Goal: Task Accomplishment & Management: Use online tool/utility

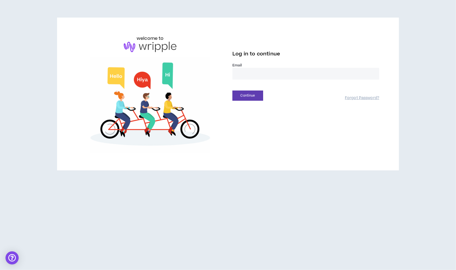
click at [265, 70] on input "email" at bounding box center [305, 74] width 147 height 12
click at [263, 74] on input "email" at bounding box center [305, 74] width 147 height 12
type input "**********"
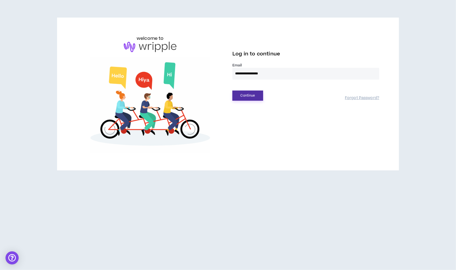
click at [251, 96] on button "Continue" at bounding box center [247, 95] width 31 height 10
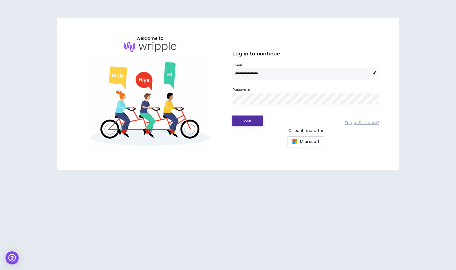
click at [255, 123] on button "Login" at bounding box center [247, 120] width 31 height 10
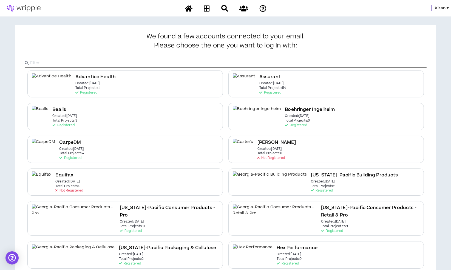
click at [437, 7] on span "Kiran" at bounding box center [440, 8] width 11 height 6
click at [426, 17] on link "System Admin Portal" at bounding box center [423, 19] width 50 height 8
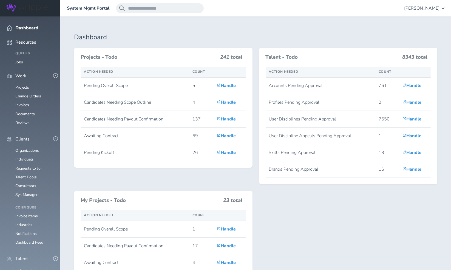
click at [22, 268] on link "Individuals" at bounding box center [24, 270] width 18 height 5
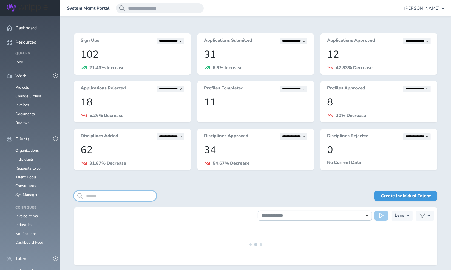
click at [108, 196] on input "search" at bounding box center [115, 196] width 82 height 10
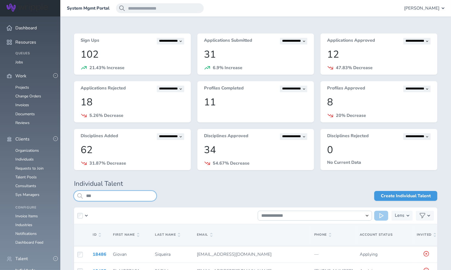
type input "***"
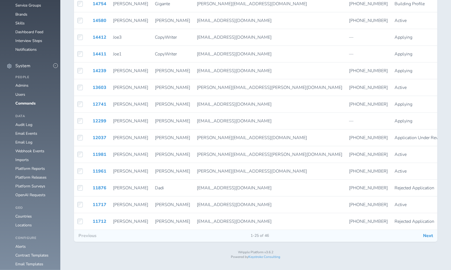
scroll to position [438, 0]
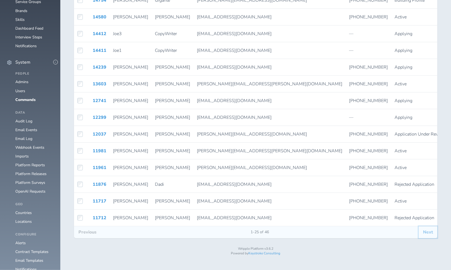
click at [430, 237] on button "Next" at bounding box center [428, 232] width 19 height 12
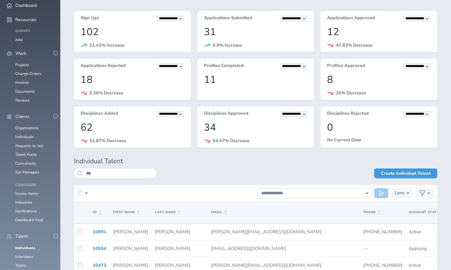
scroll to position [371, 0]
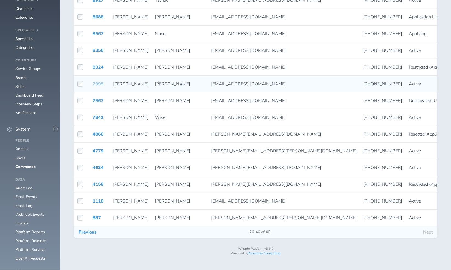
click at [100, 83] on link "7995" at bounding box center [98, 84] width 11 height 6
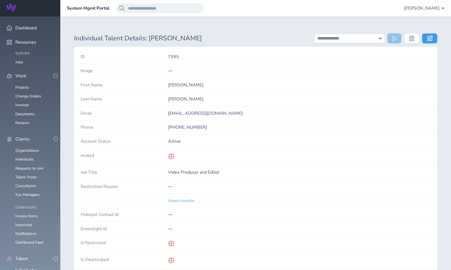
click at [180, 198] on link "Impersonate" at bounding box center [181, 200] width 26 height 5
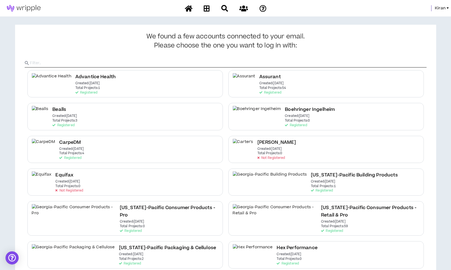
click at [438, 9] on span "Kiran" at bounding box center [440, 8] width 11 height 6
click at [427, 17] on link "System Admin Portal" at bounding box center [423, 19] width 50 height 8
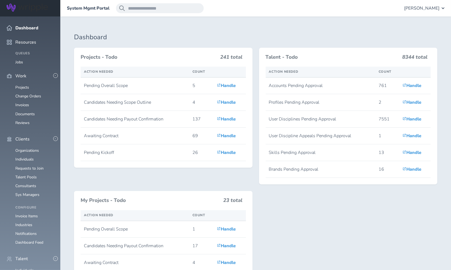
drag, startPoint x: 22, startPoint y: 257, endPoint x: 276, endPoint y: 234, distance: 254.7
click at [276, 234] on div "Projects - Todo 241 total Action Needed Count Pending Overall Scope 5 Handle Ca…" at bounding box center [256, 174] width 370 height 253
click at [21, 268] on link "Individuals" at bounding box center [24, 270] width 18 height 5
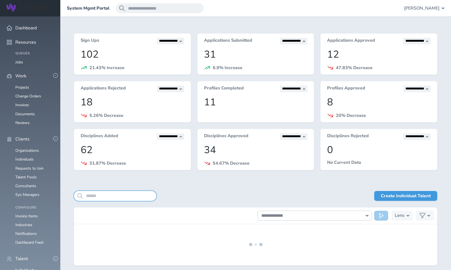
click at [115, 198] on input "search" at bounding box center [115, 196] width 82 height 10
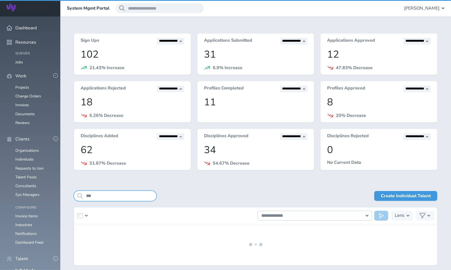
type input "***"
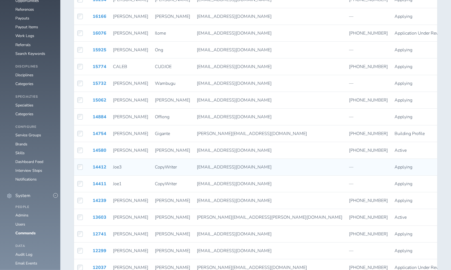
scroll to position [438, 0]
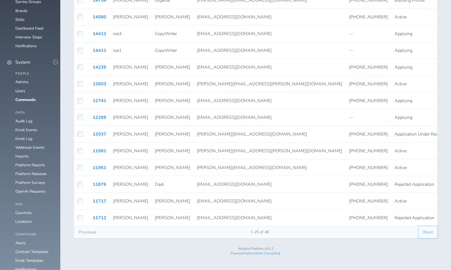
click at [428, 238] on button "Next" at bounding box center [428, 232] width 19 height 12
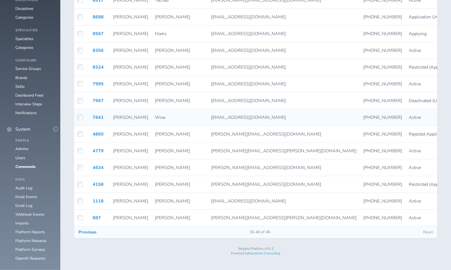
scroll to position [280, 0]
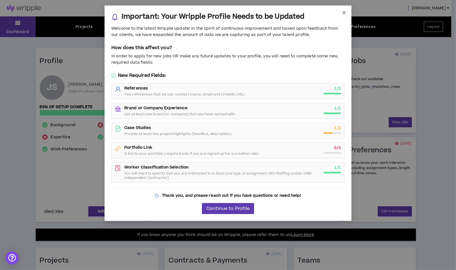
click at [343, 13] on icon "close" at bounding box center [343, 12] width 3 height 3
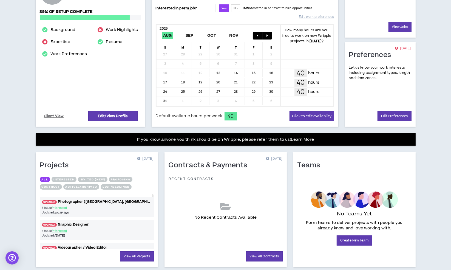
scroll to position [109, 0]
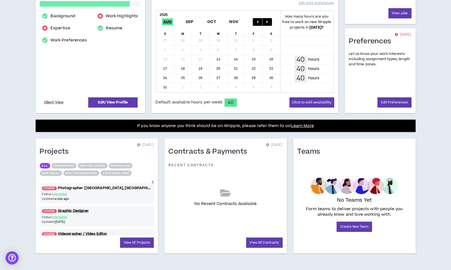
click at [83, 188] on link "UPDATED! Photographer ([GEOGRAPHIC_DATA], [GEOGRAPHIC_DATA])" at bounding box center [97, 187] width 114 height 5
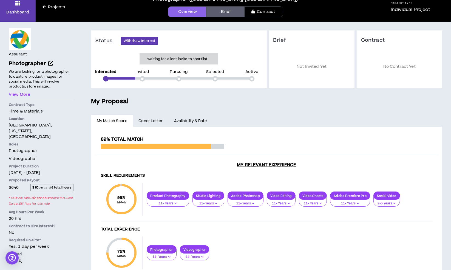
scroll to position [14, 0]
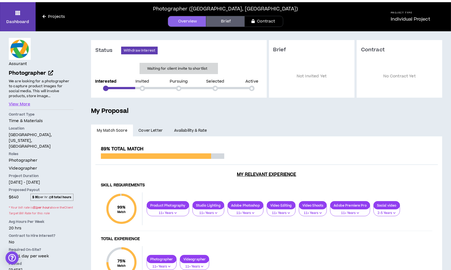
click at [183, 131] on link "Availability & Rate" at bounding box center [190, 130] width 44 height 12
